Goal: Information Seeking & Learning: Learn about a topic

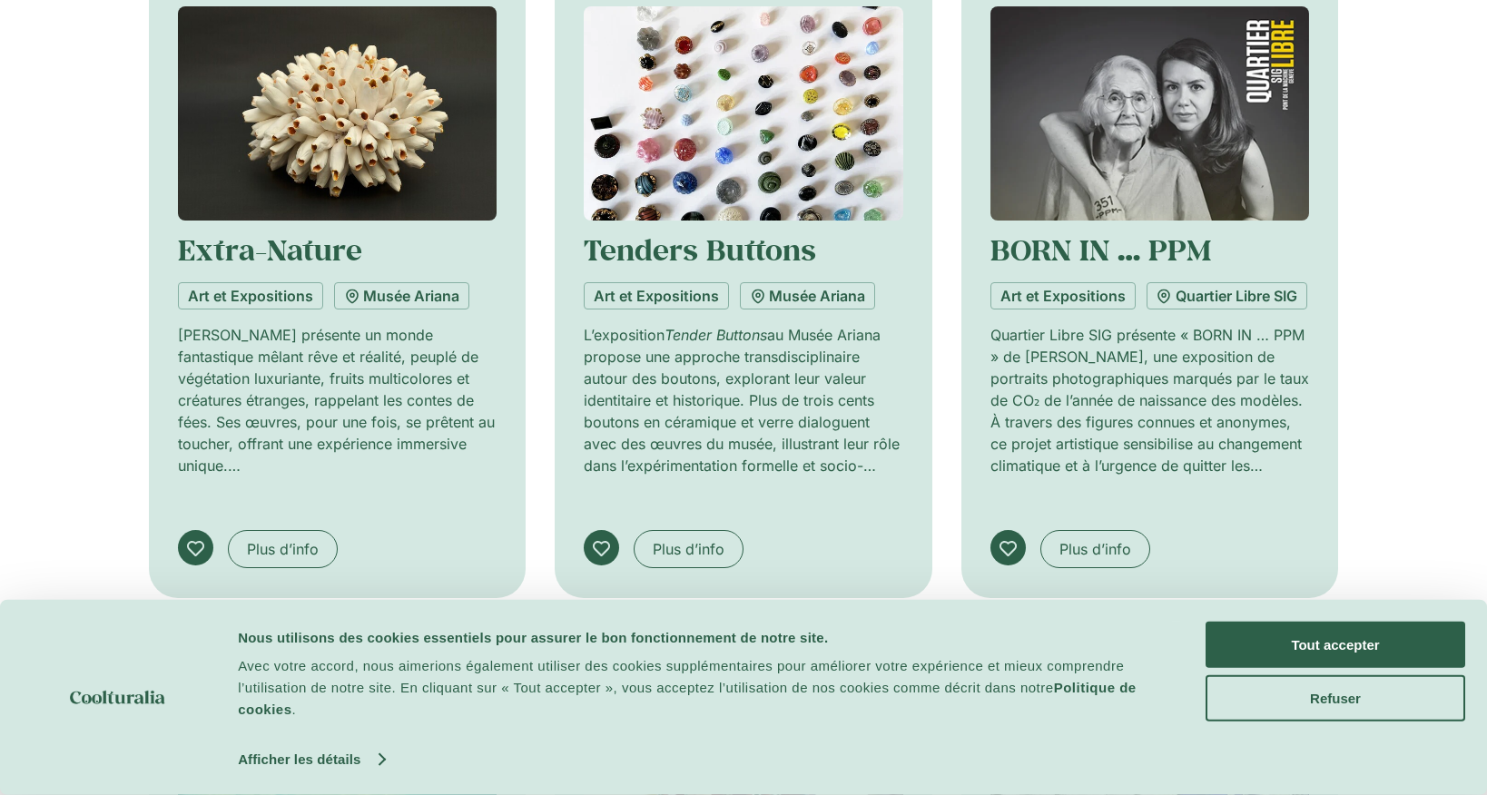
scroll to position [1075, 0]
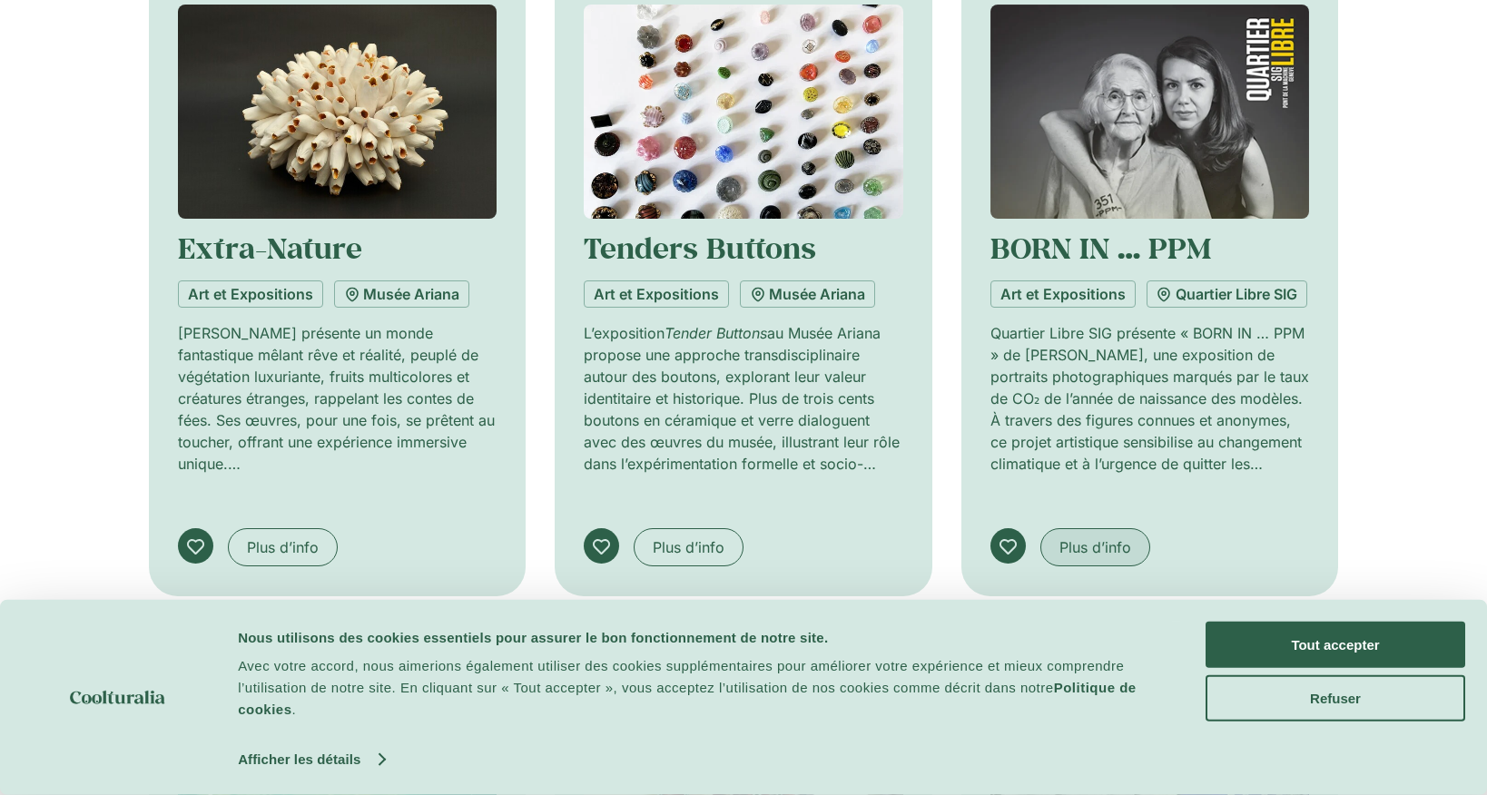
click at [1090, 557] on span "Plus d’info" at bounding box center [1095, 547] width 72 height 22
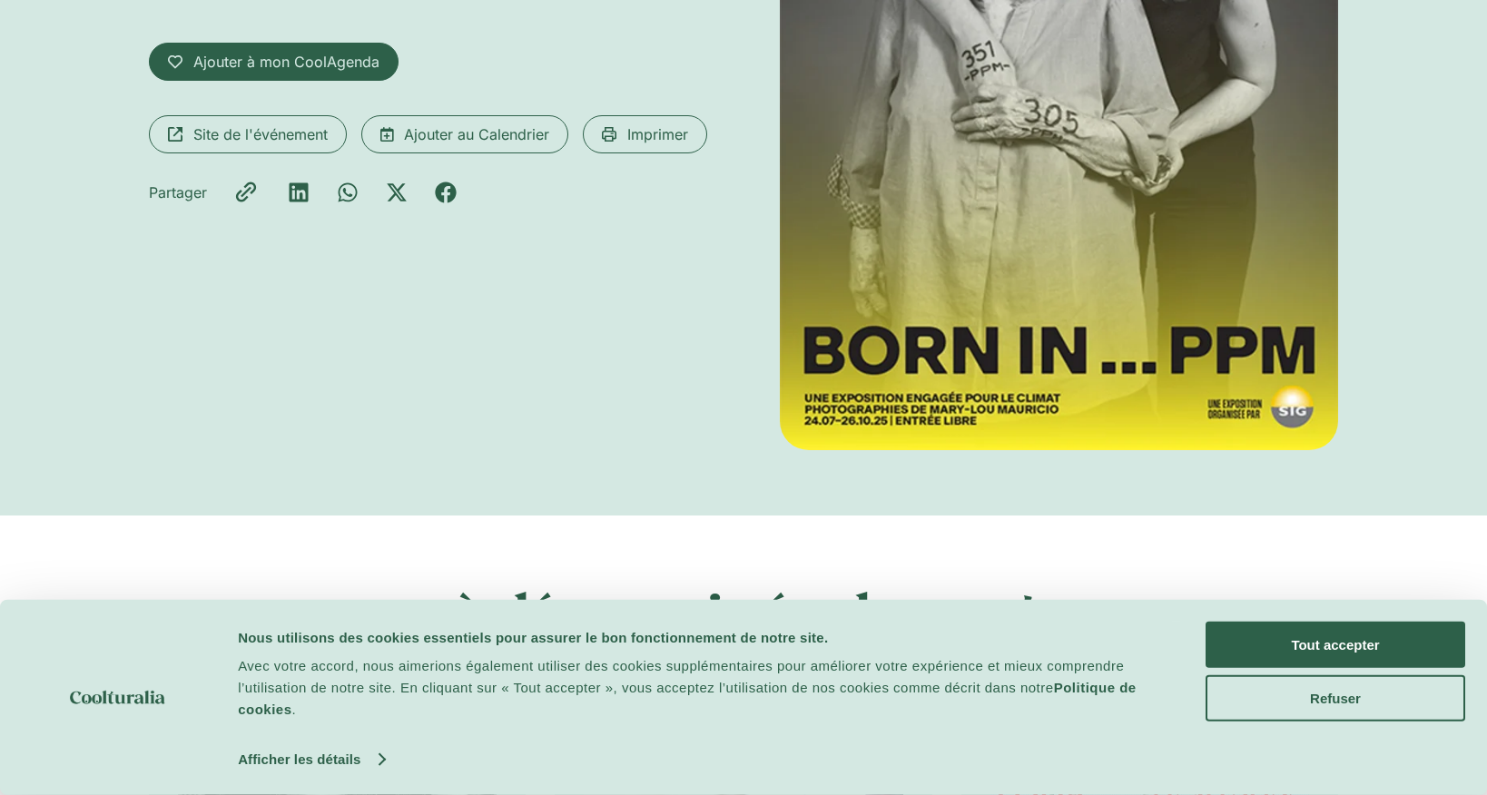
scroll to position [448, 0]
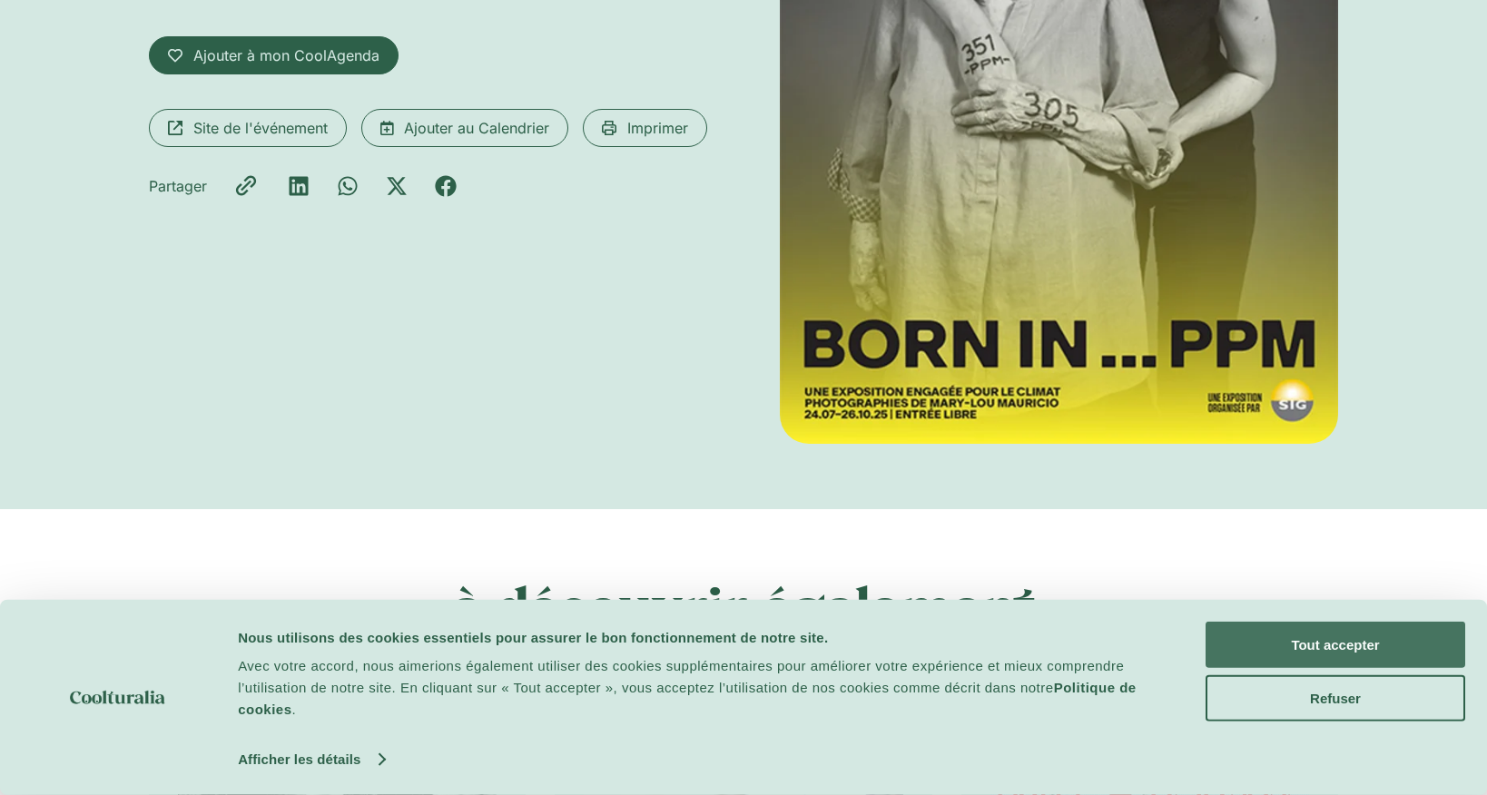
click at [1297, 635] on button "Tout accepter" at bounding box center [1335, 645] width 260 height 46
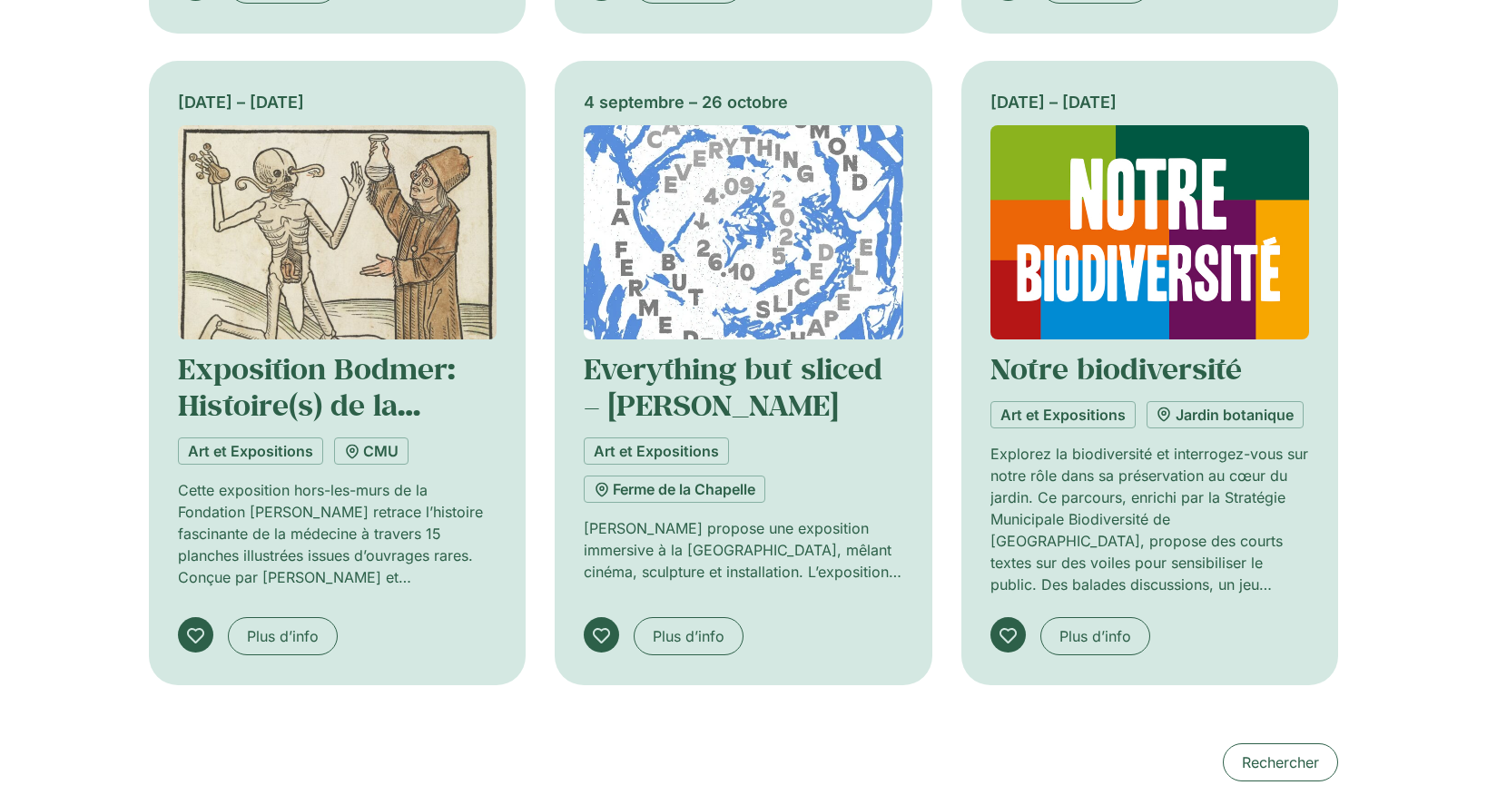
scroll to position [1713, 0]
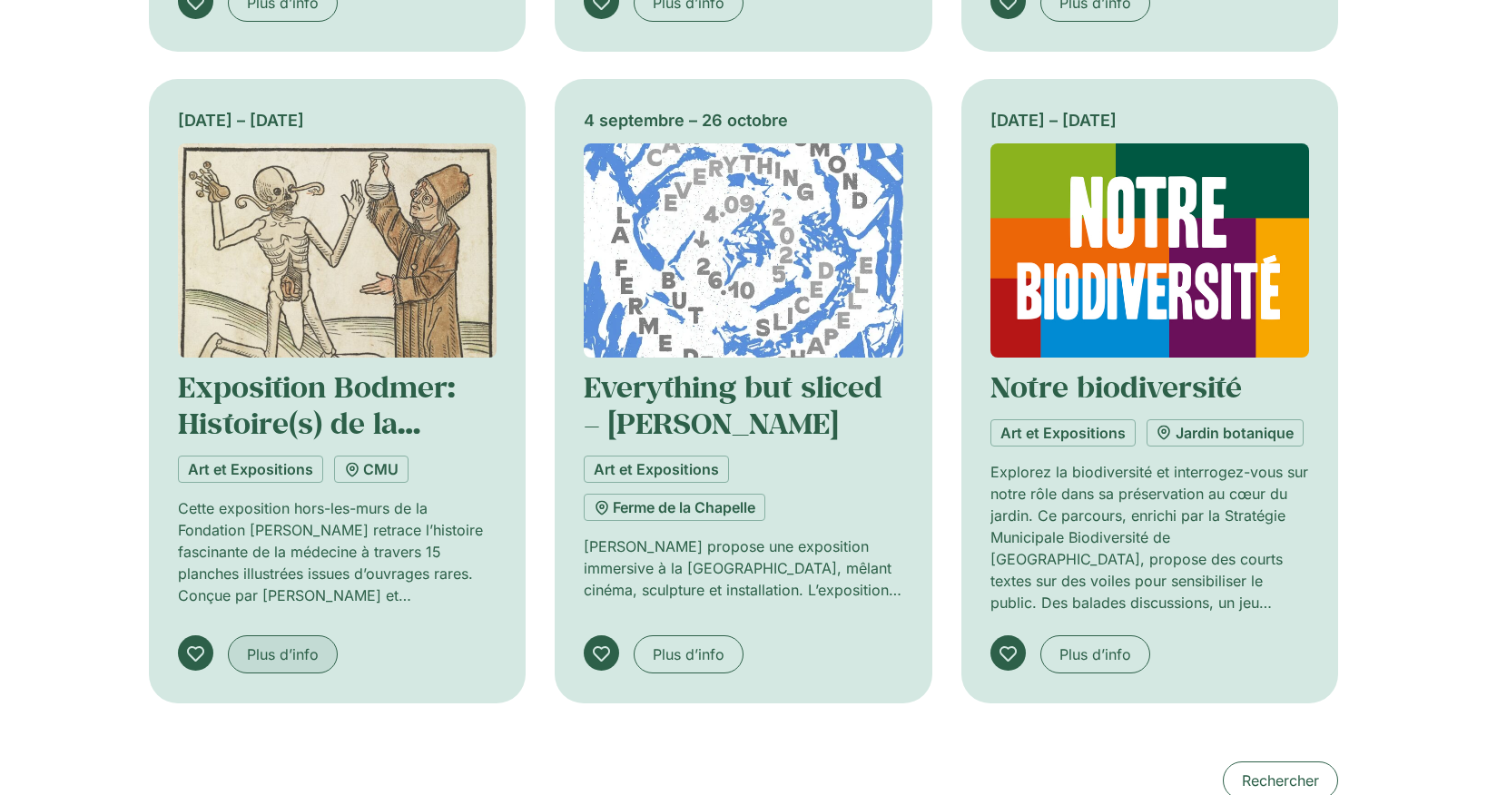
click at [278, 651] on span "Plus d’info" at bounding box center [283, 654] width 72 height 22
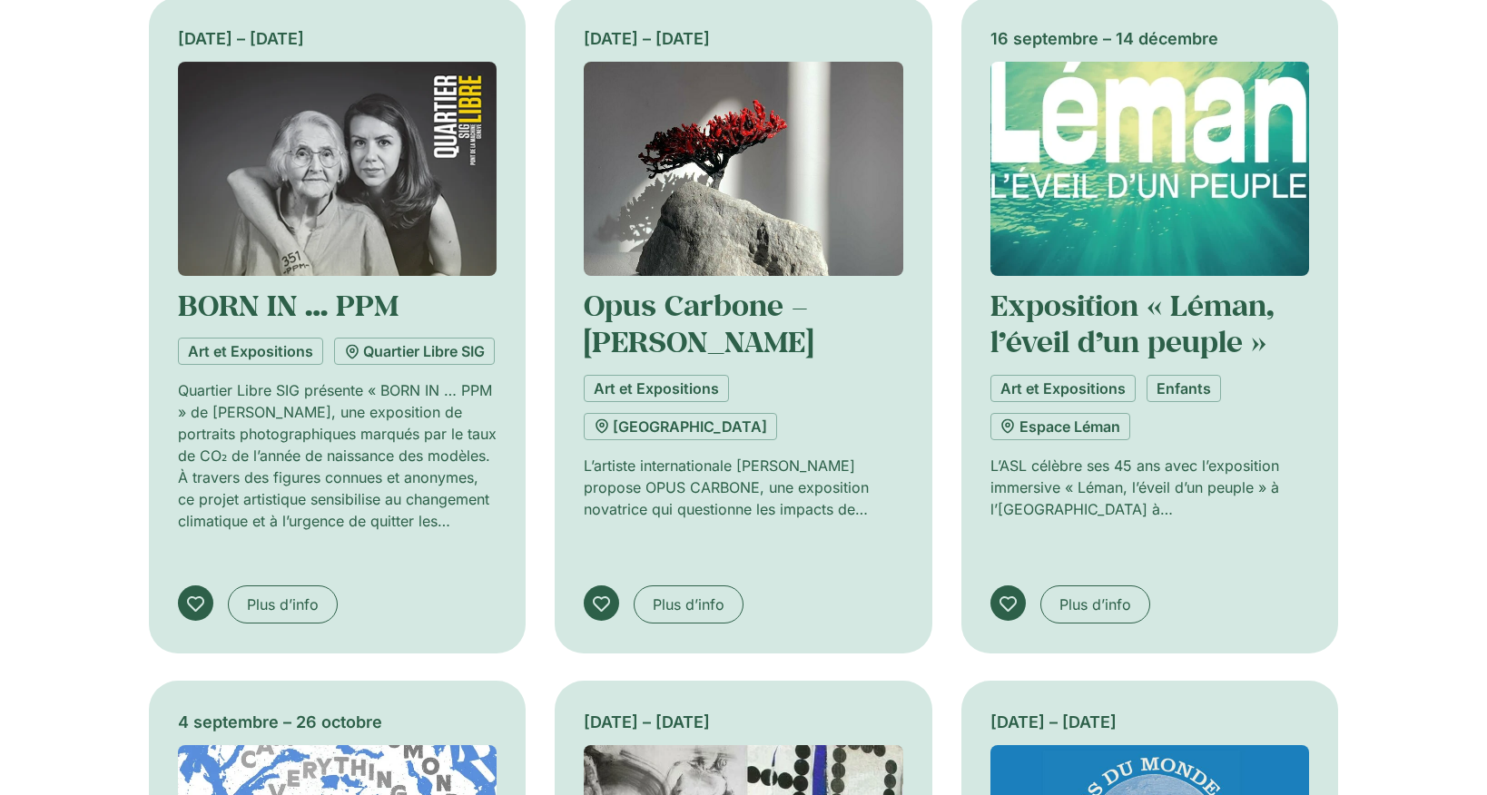
scroll to position [1110, 0]
